Goal: Download file/media

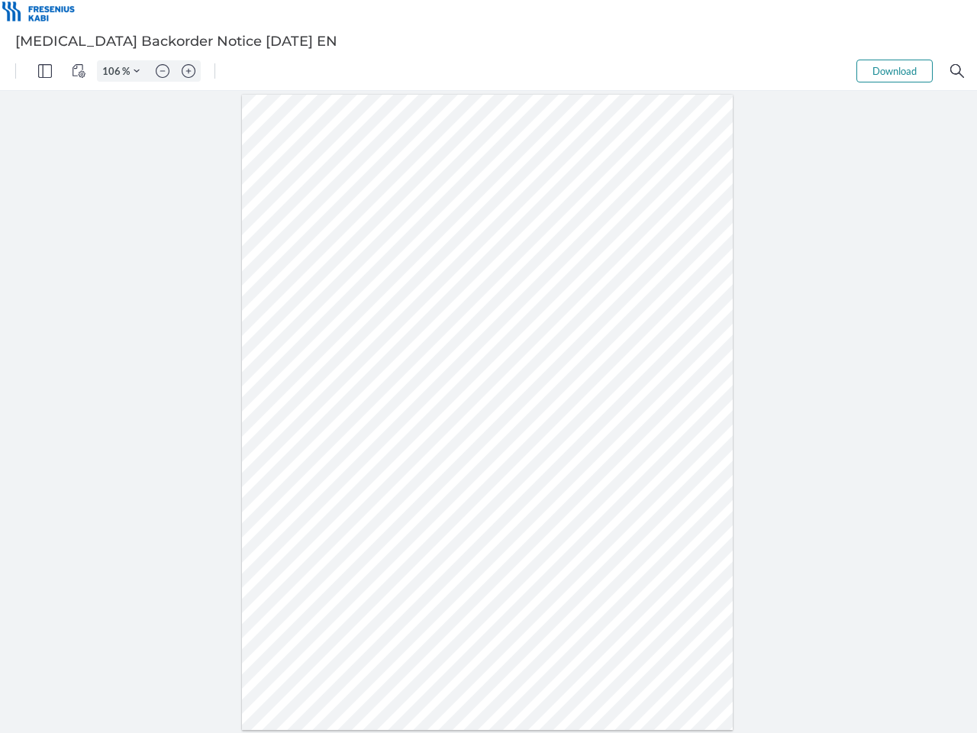
click at [45, 71] on img "Panel" at bounding box center [45, 71] width 14 height 14
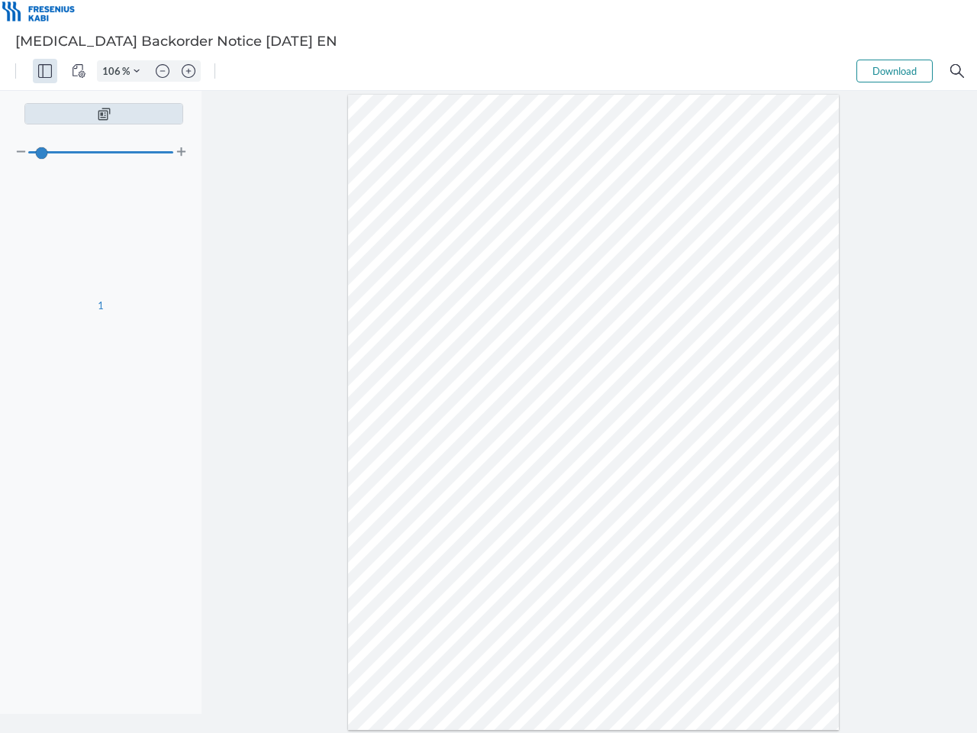
click at [79, 71] on img "View Controls" at bounding box center [79, 71] width 14 height 14
click at [114, 71] on input "106" at bounding box center [110, 71] width 24 height 14
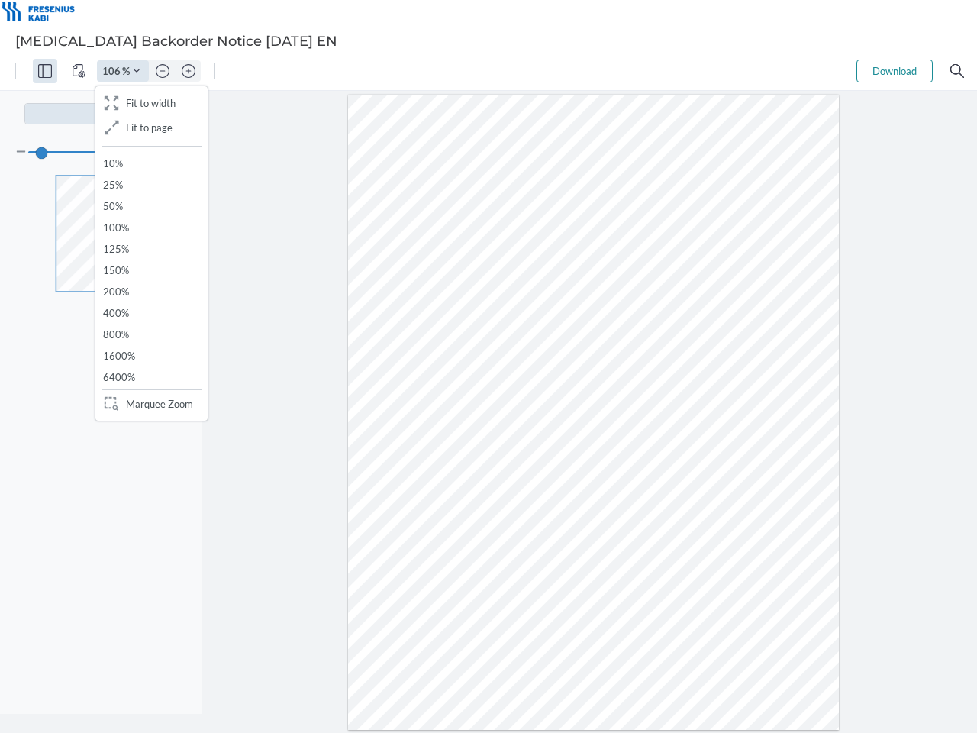
click at [137, 71] on img "Zoom Controls" at bounding box center [137, 71] width 6 height 6
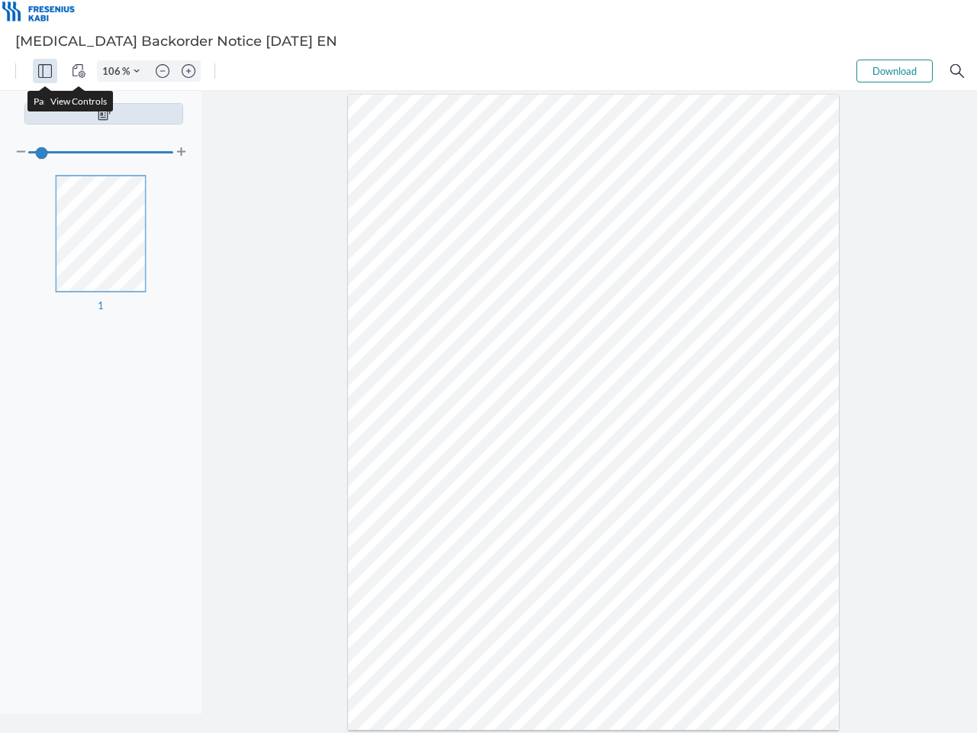
click at [163, 71] on img "Zoom out" at bounding box center [163, 71] width 14 height 14
click at [189, 71] on img "Zoom in" at bounding box center [189, 71] width 14 height 14
type input "106"
click at [895, 71] on button "Download" at bounding box center [894, 71] width 76 height 23
click at [957, 71] on img "Search" at bounding box center [957, 71] width 14 height 14
